Goal: Check status: Check status

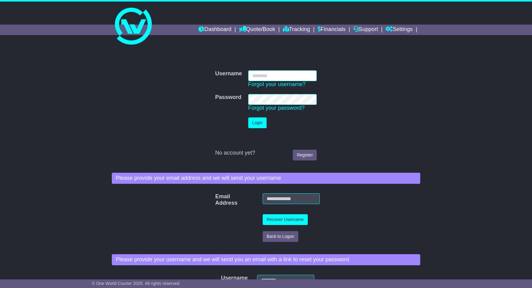
type input "**********"
click at [261, 125] on button "Login" at bounding box center [257, 122] width 18 height 11
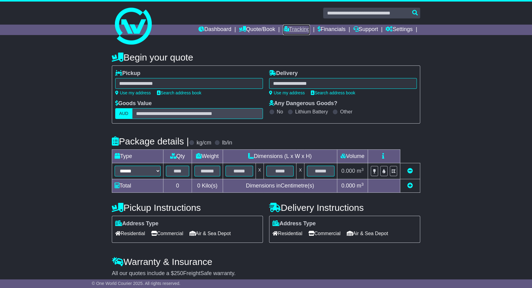
click at [292, 30] on link "Tracking" at bounding box center [296, 30] width 27 height 10
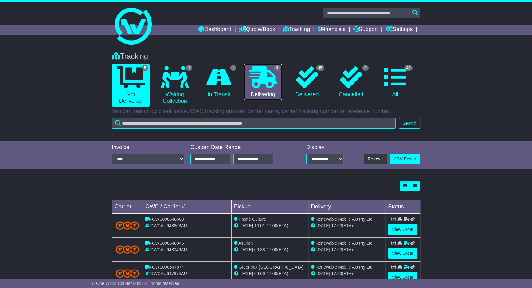
click at [255, 82] on icon at bounding box center [263, 77] width 28 height 22
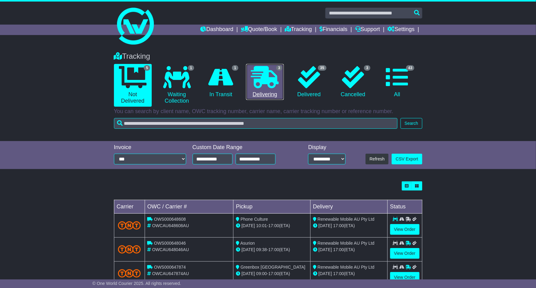
click at [255, 82] on icon at bounding box center [265, 77] width 28 height 22
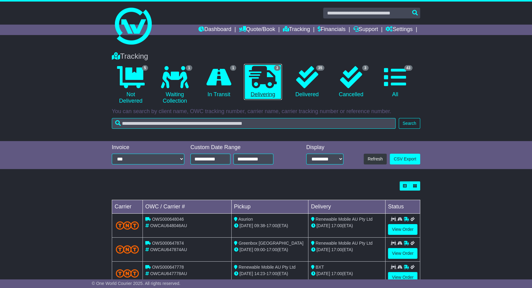
click at [255, 81] on icon at bounding box center [263, 77] width 28 height 22
click at [408, 231] on link "View Order" at bounding box center [403, 229] width 30 height 11
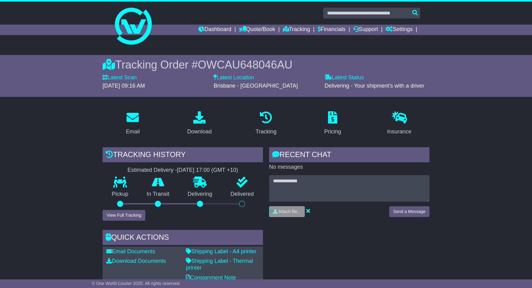
drag, startPoint x: 362, startPoint y: 172, endPoint x: 366, endPoint y: 169, distance: 4.8
click at [362, 172] on div "Loading... No messages" at bounding box center [349, 169] width 160 height 10
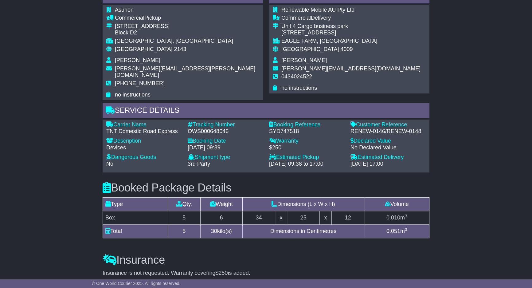
scroll to position [372, 0]
